Goal: Use online tool/utility: Utilize a website feature to perform a specific function

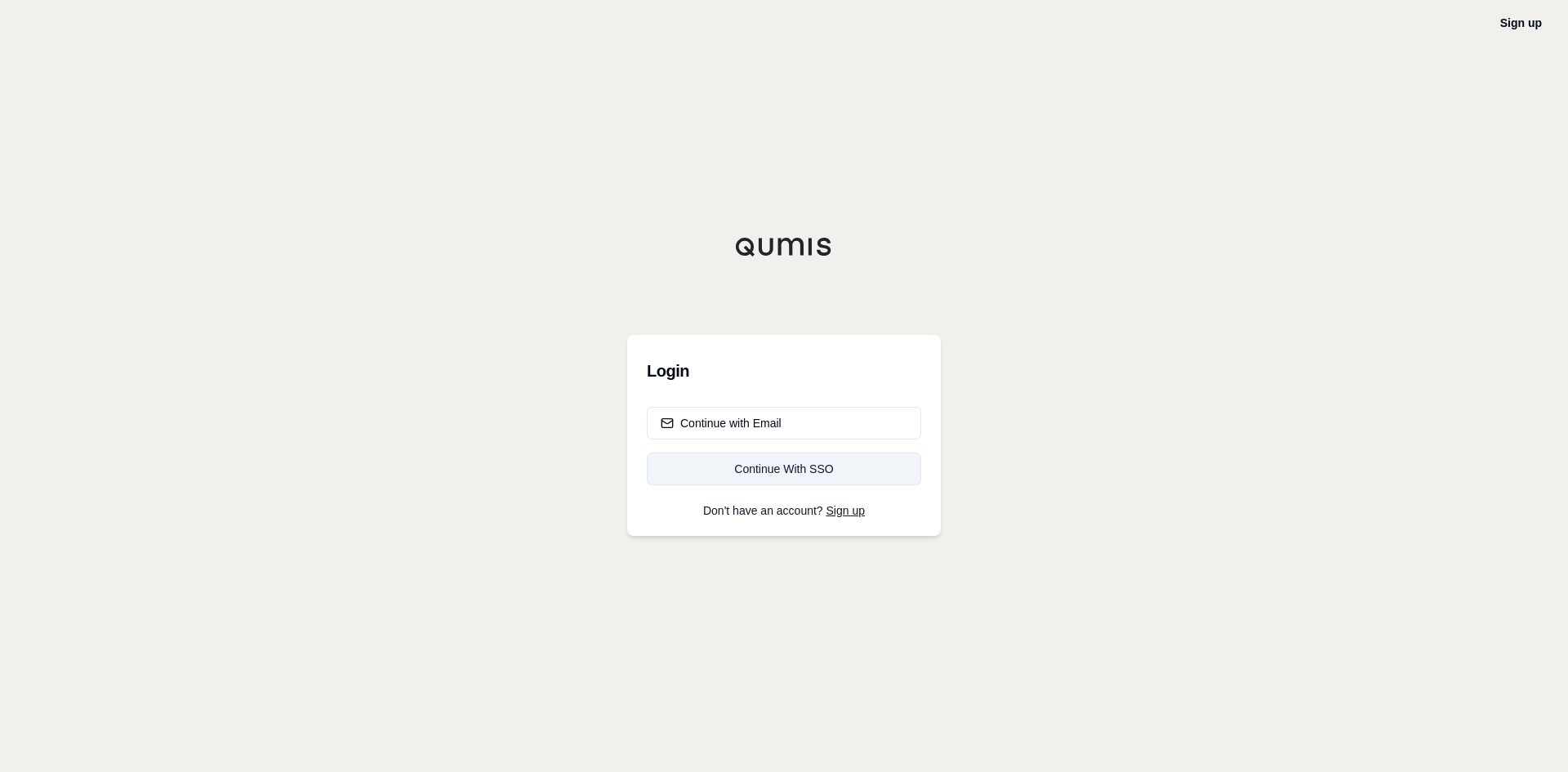
click at [747, 464] on div "Continue With SSO" at bounding box center [784, 468] width 247 height 17
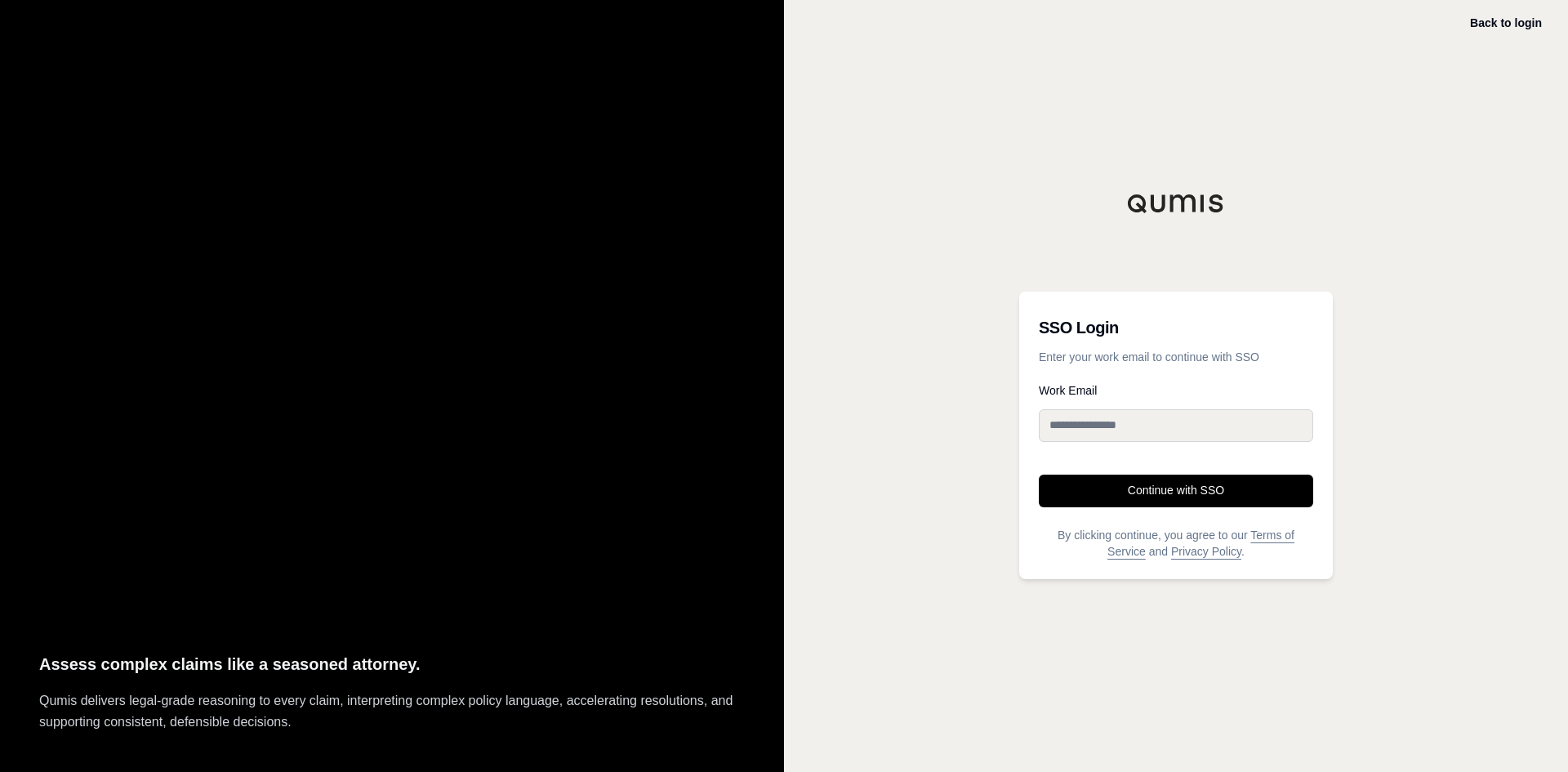
click at [1073, 425] on input "Work Email" at bounding box center [1176, 425] width 275 height 32
type input "**********"
click at [1122, 489] on button "Continue with SSO" at bounding box center [1176, 490] width 275 height 32
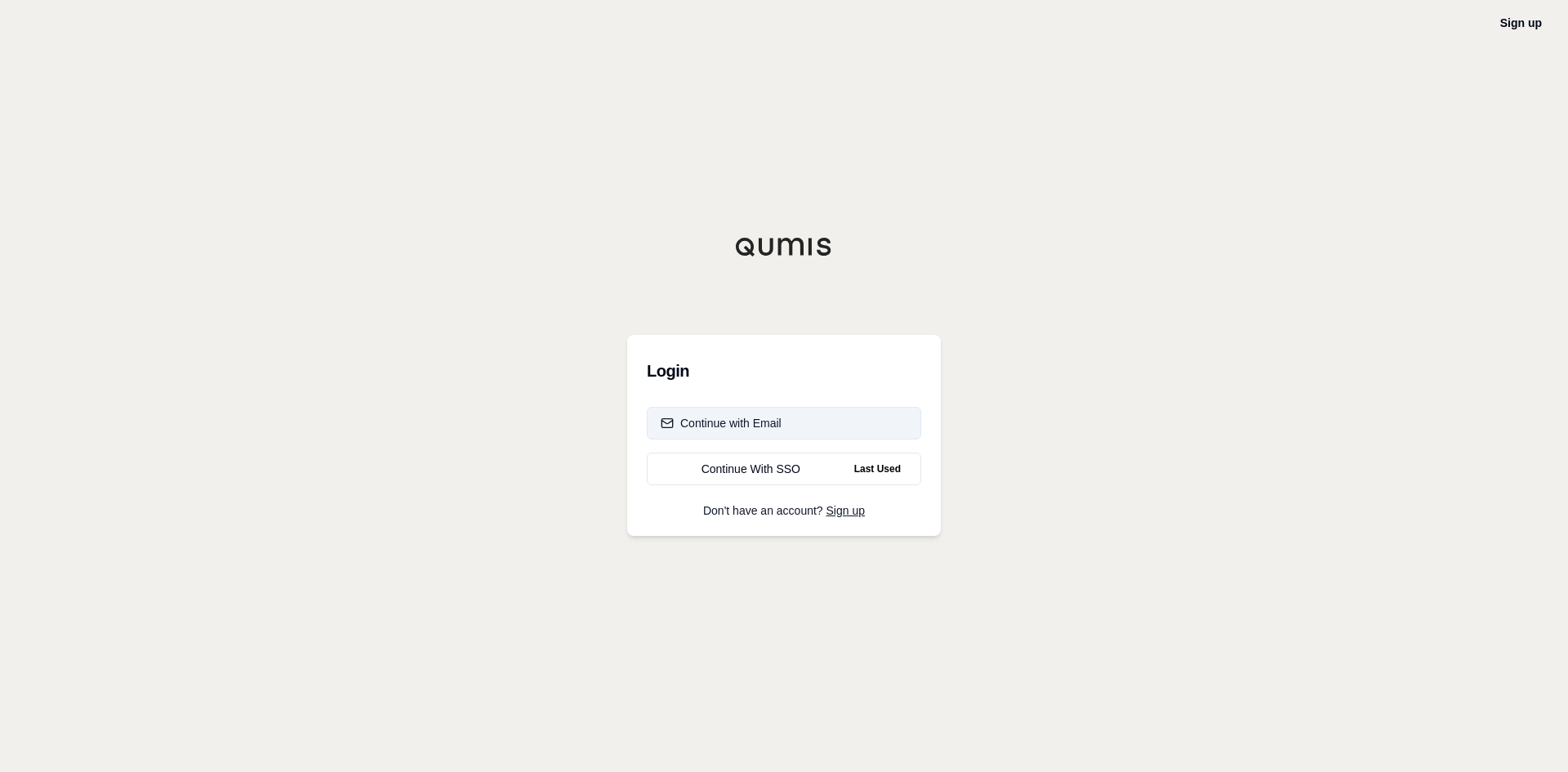
click at [741, 428] on div "Continue with Email" at bounding box center [721, 423] width 121 height 17
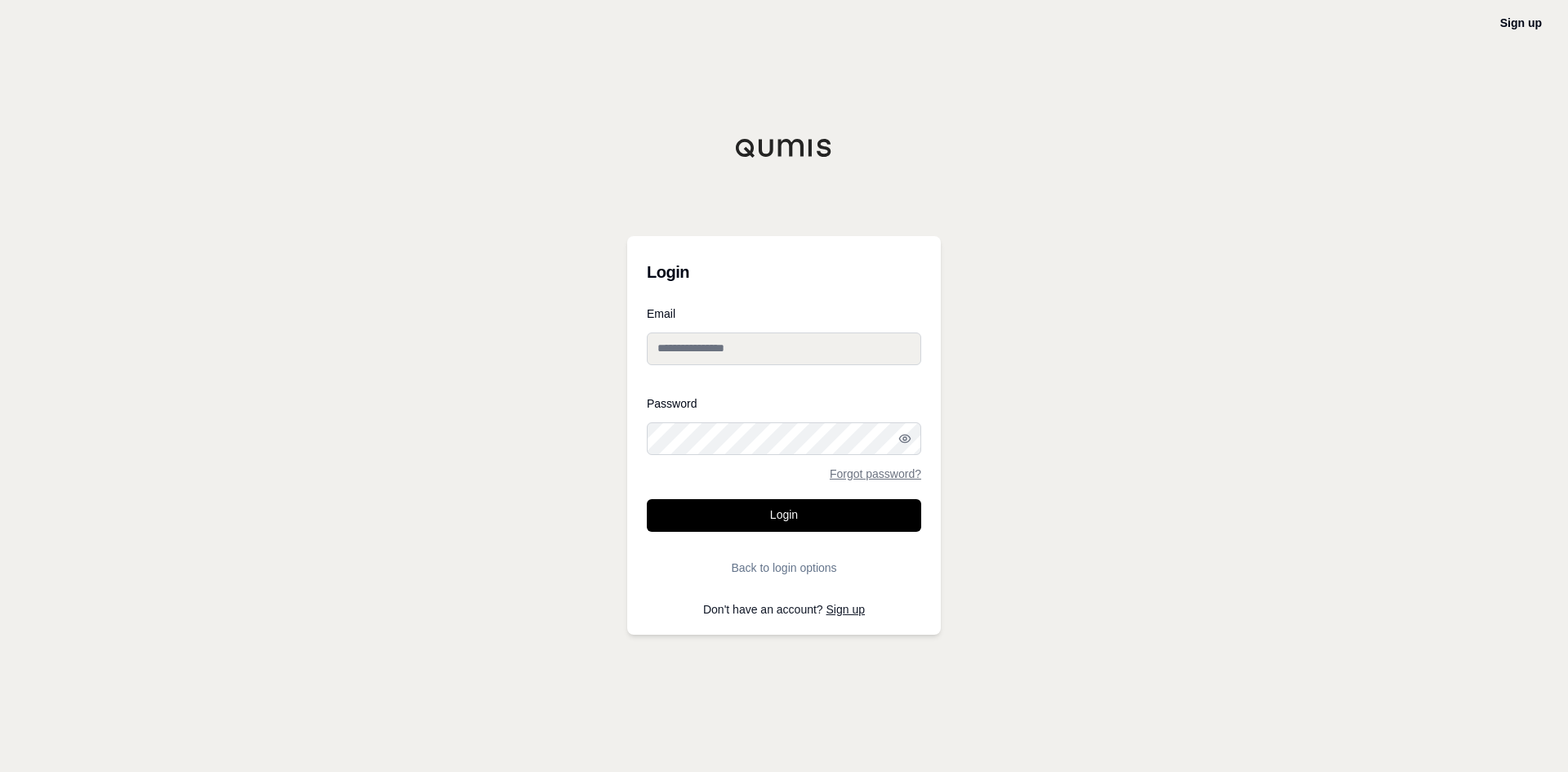
click at [699, 348] on input "Email" at bounding box center [784, 348] width 275 height 32
type input "**********"
click at [727, 510] on button "Login" at bounding box center [784, 515] width 275 height 32
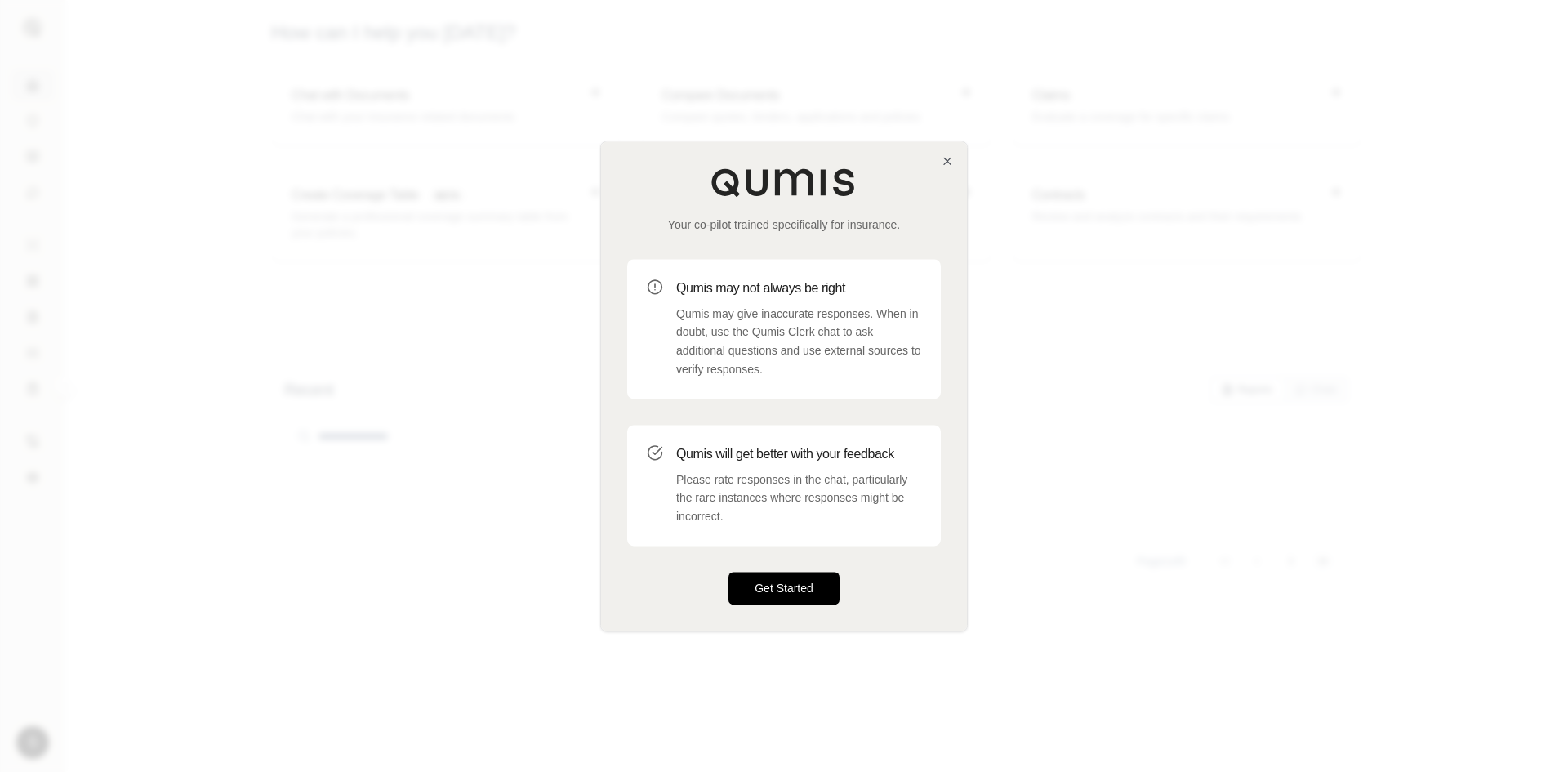
click at [777, 584] on button "Get Started" at bounding box center [784, 588] width 111 height 32
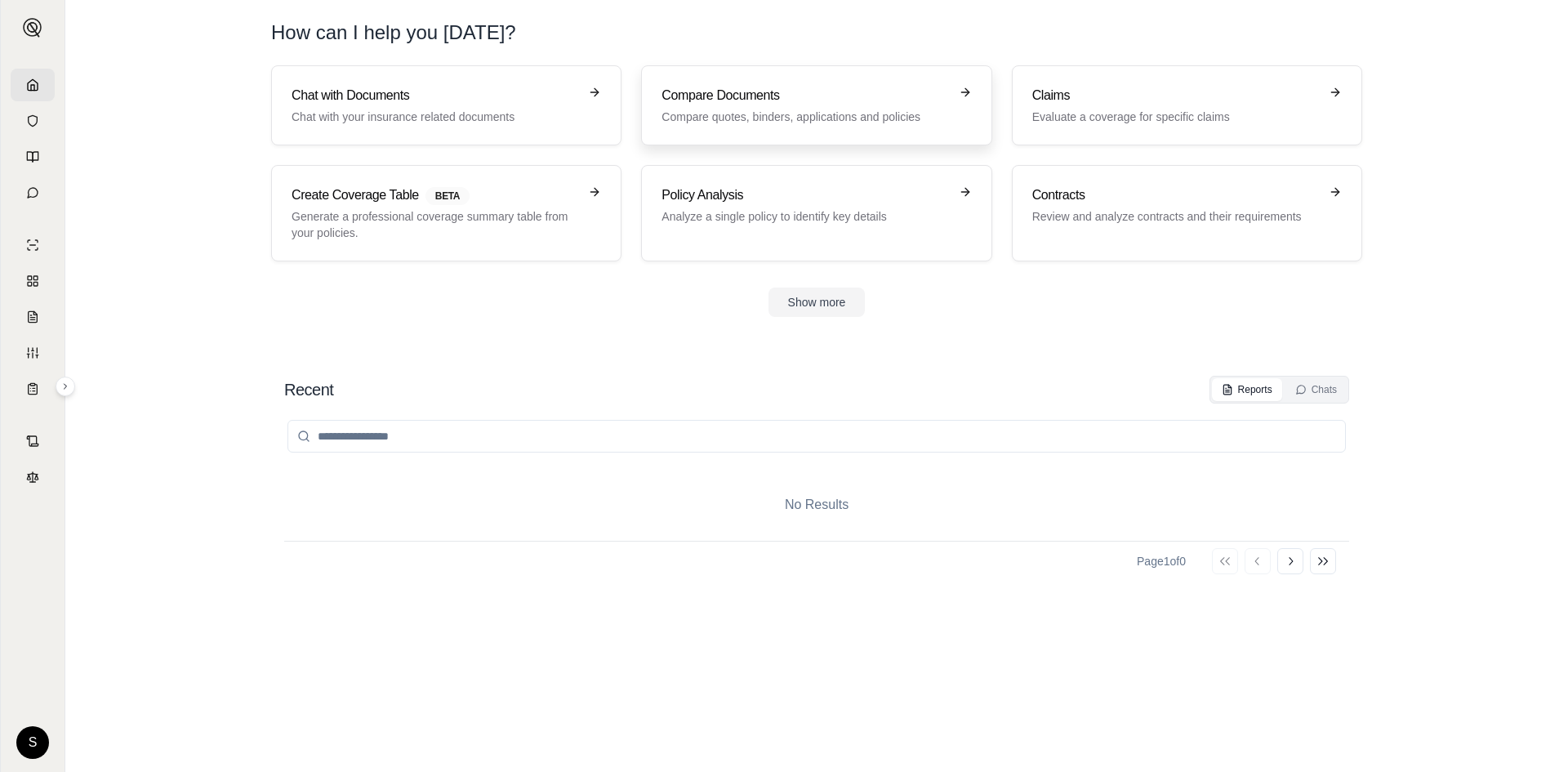
click at [738, 117] on p "Compare quotes, binders, applications and policies" at bounding box center [805, 117] width 287 height 17
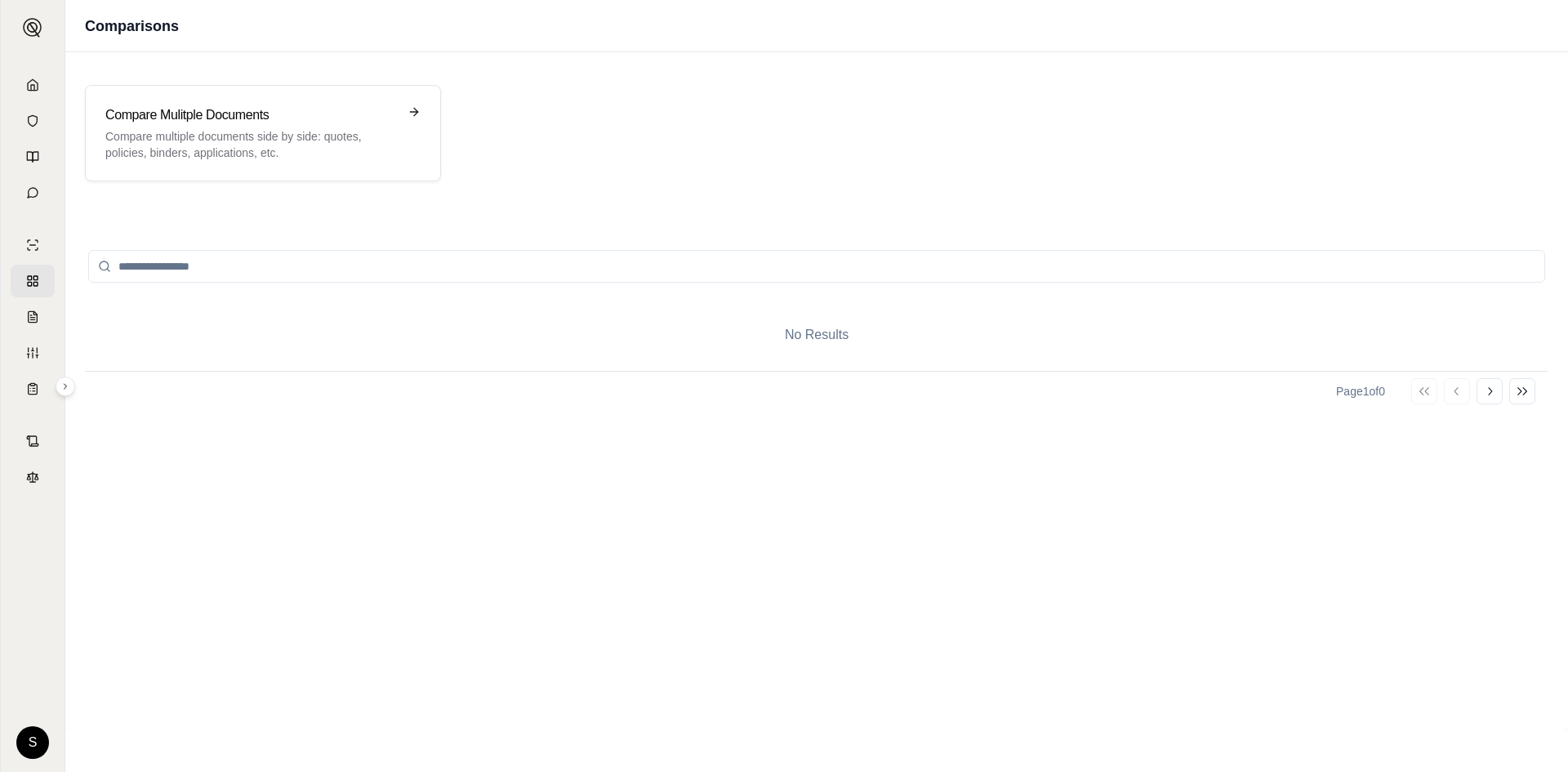
click at [106, 267] on icon at bounding box center [104, 266] width 13 height 13
click at [23, 79] on link at bounding box center [32, 84] width 44 height 32
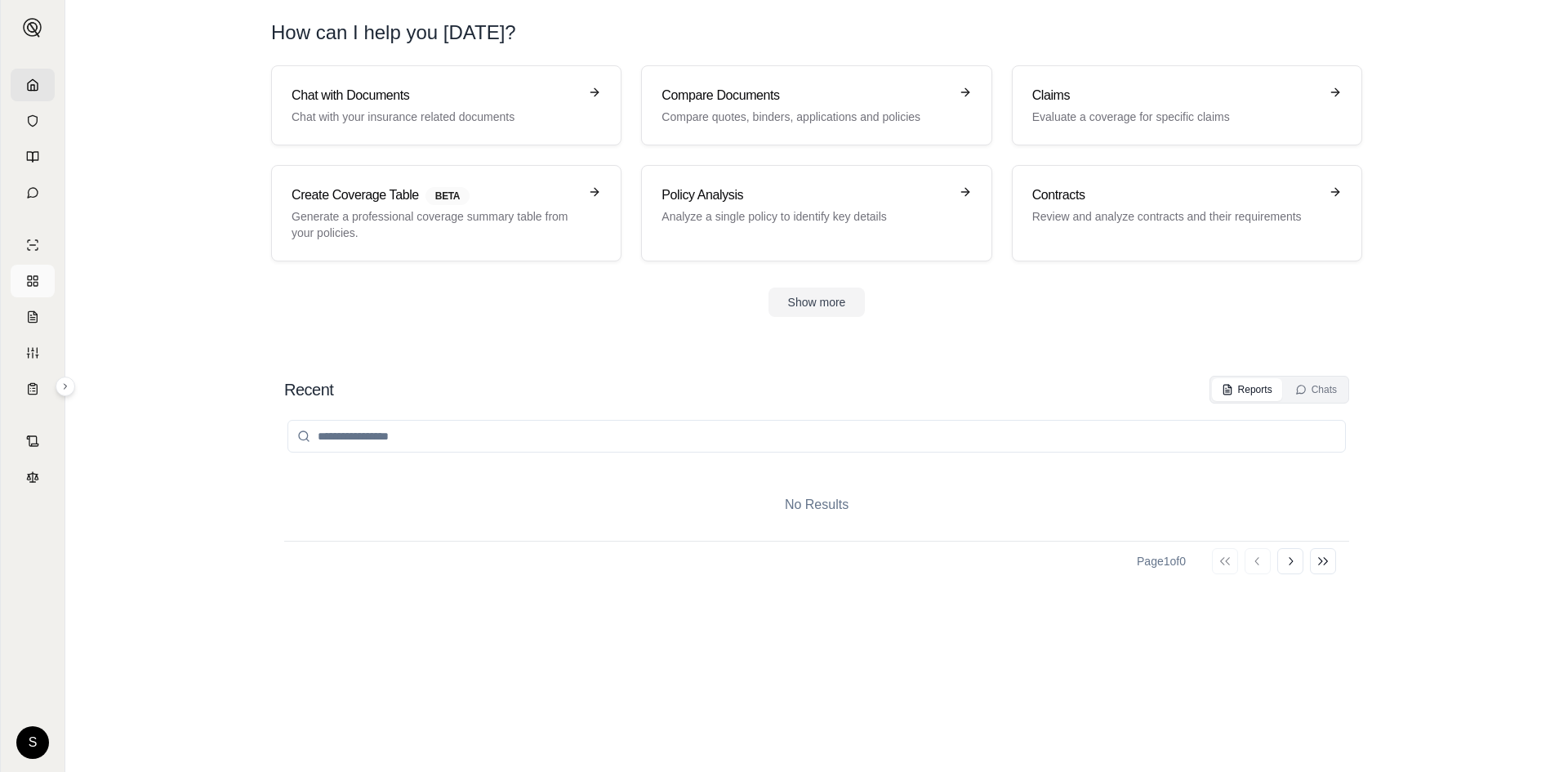
click at [29, 283] on icon at bounding box center [32, 281] width 13 height 13
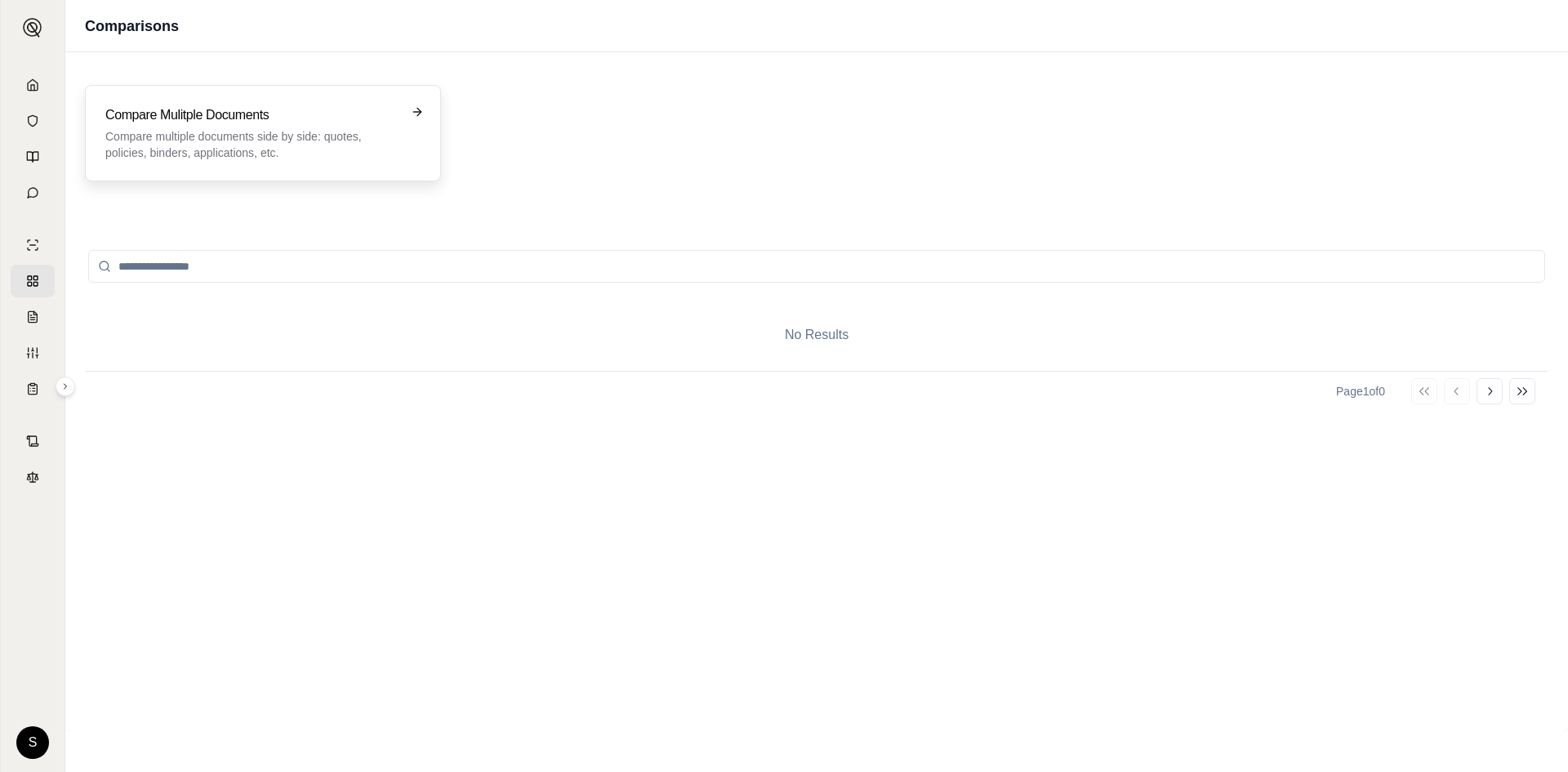
click at [419, 111] on icon at bounding box center [417, 111] width 13 height 13
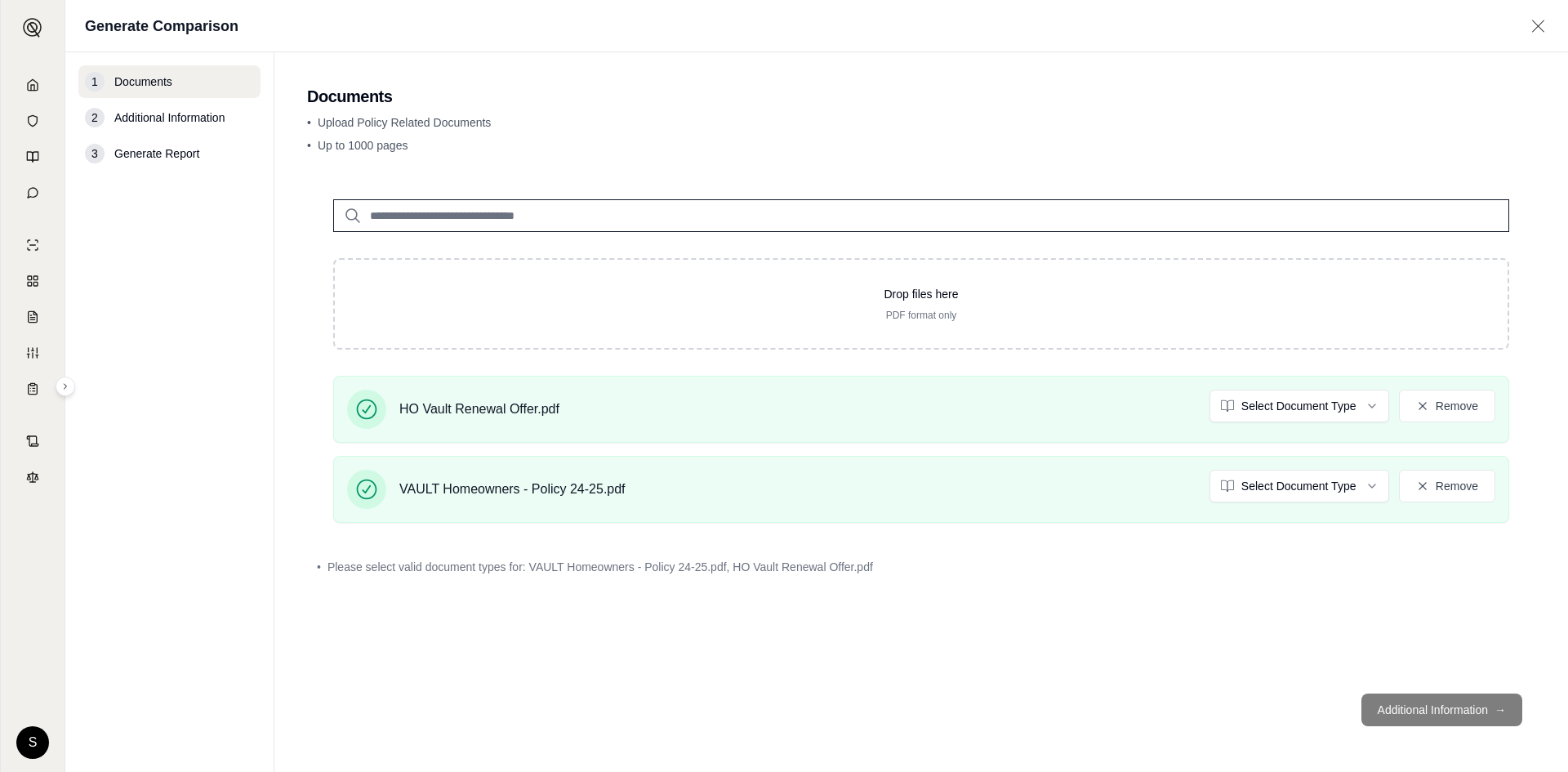
click at [1377, 704] on footer "Additional Information →" at bounding box center [921, 709] width 1228 height 59
click at [1405, 712] on footer "Additional Information →" at bounding box center [921, 709] width 1228 height 59
click at [1358, 406] on html "S Generate Comparison 1 Documents 2 Additional Information 3 Generate Report Do…" at bounding box center [784, 386] width 1568 height 772
click at [1364, 495] on html "S Generate Comparison 1 Documents 2 Additional Information 3 Generate Report Do…" at bounding box center [784, 386] width 1568 height 772
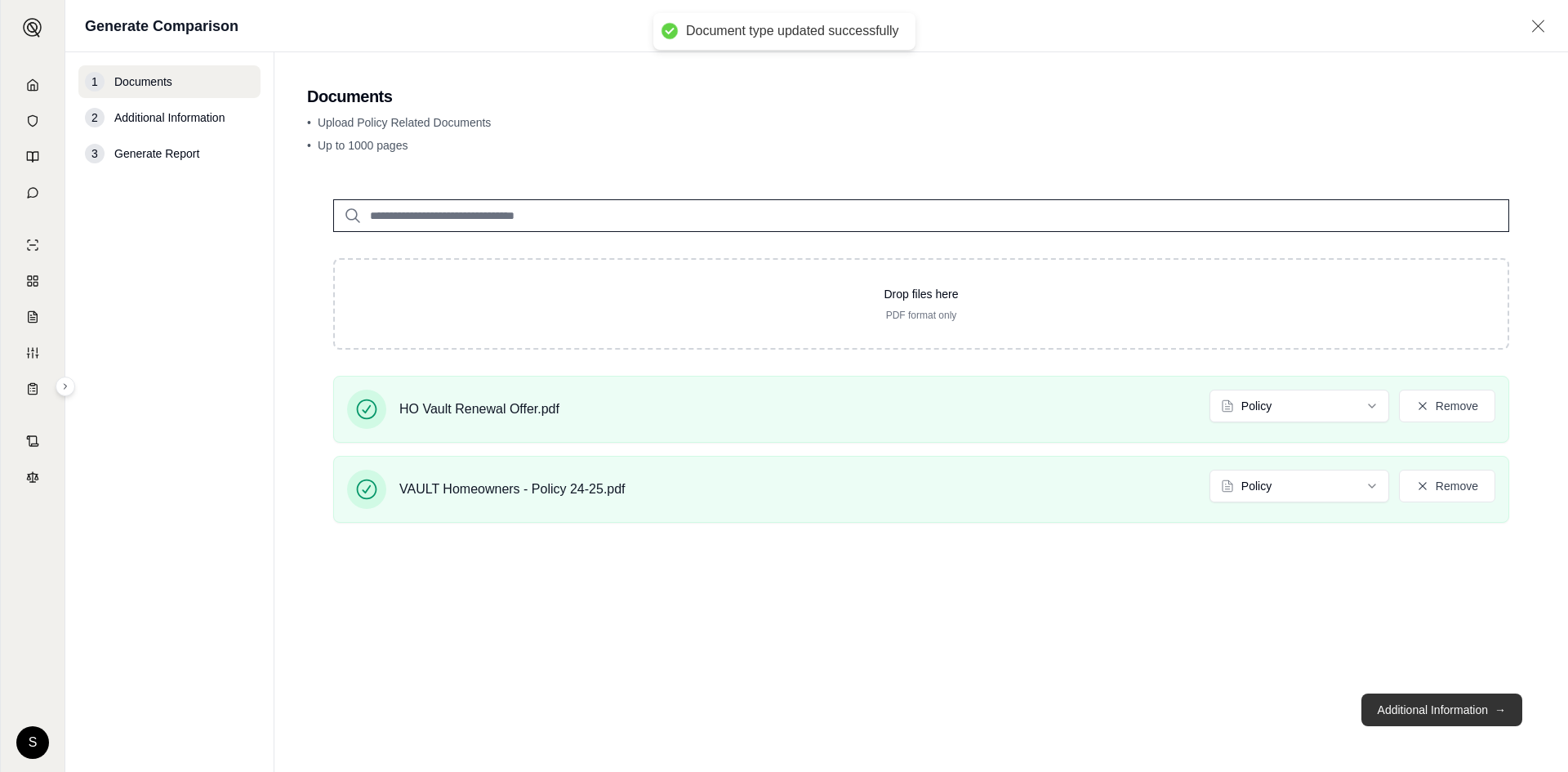
click at [1426, 704] on button "Additional Information →" at bounding box center [1442, 709] width 161 height 32
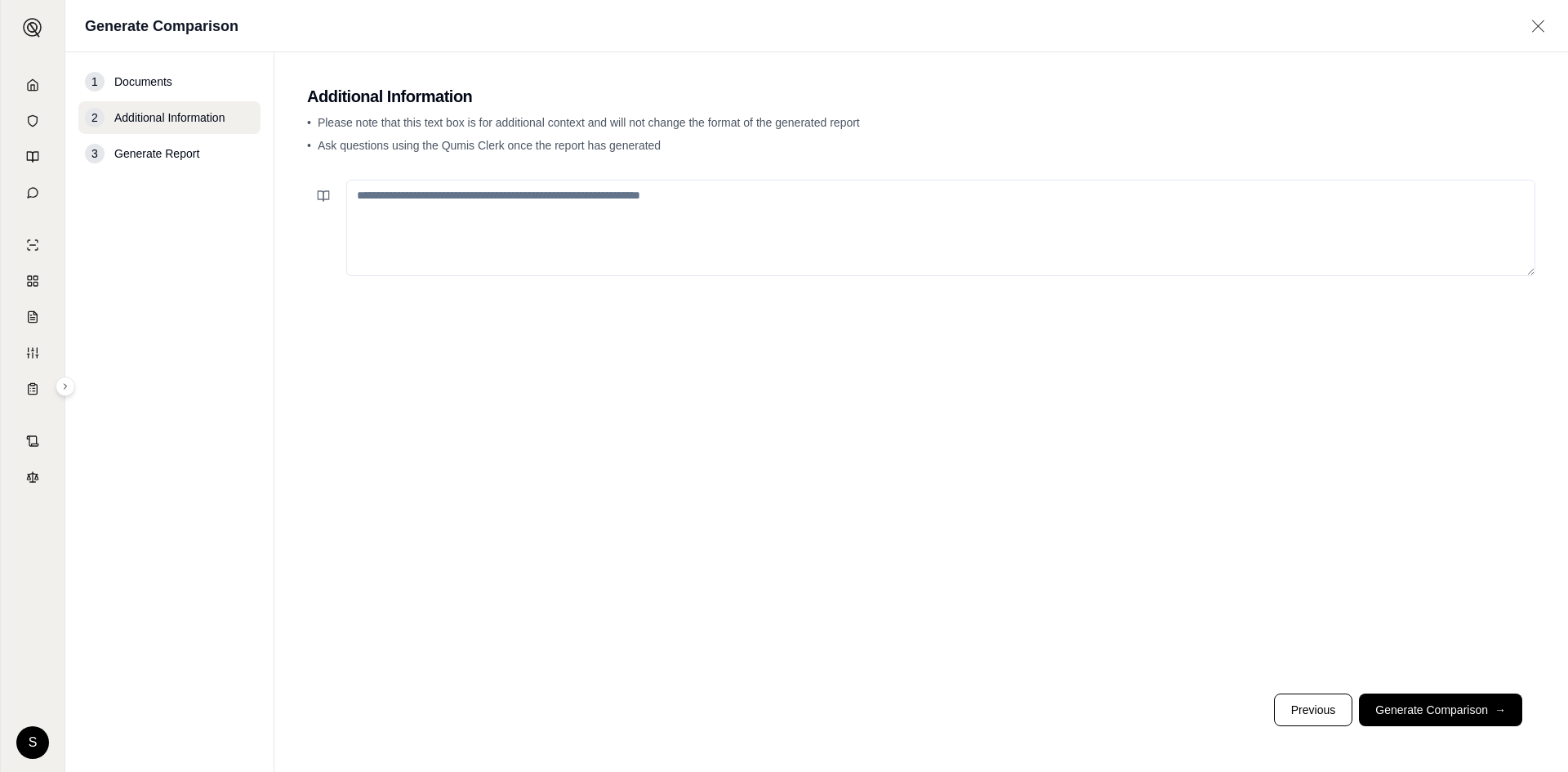
click at [455, 194] on textarea at bounding box center [941, 228] width 1189 height 96
type textarea "*"
type textarea "**********"
click at [1422, 709] on button "Generate Comparison →" at bounding box center [1441, 709] width 163 height 32
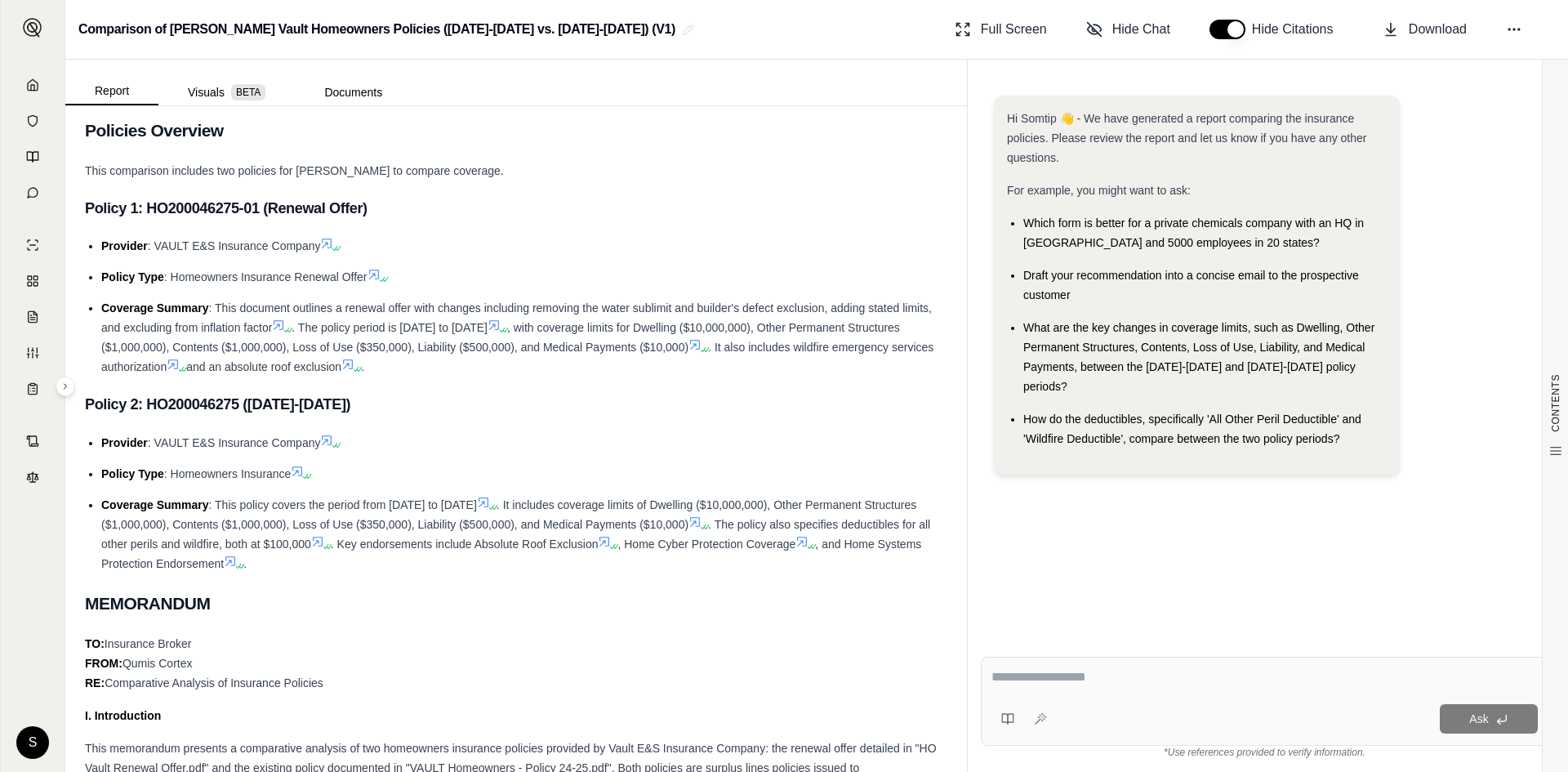
scroll to position [408, 0]
